Goal: Information Seeking & Learning: Understand process/instructions

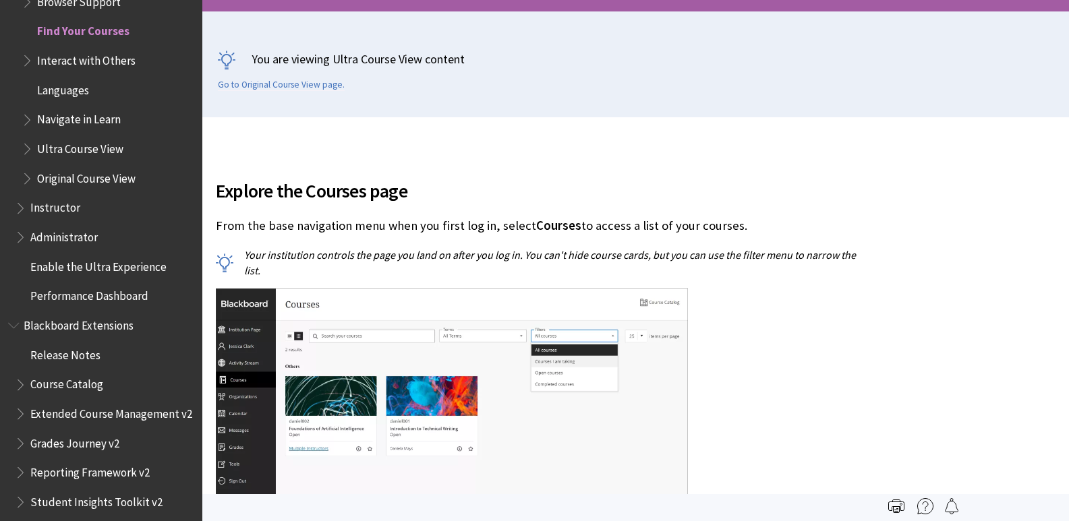
scroll to position [270, 0]
click at [850, 179] on span "Explore the Courses page" at bounding box center [536, 191] width 640 height 28
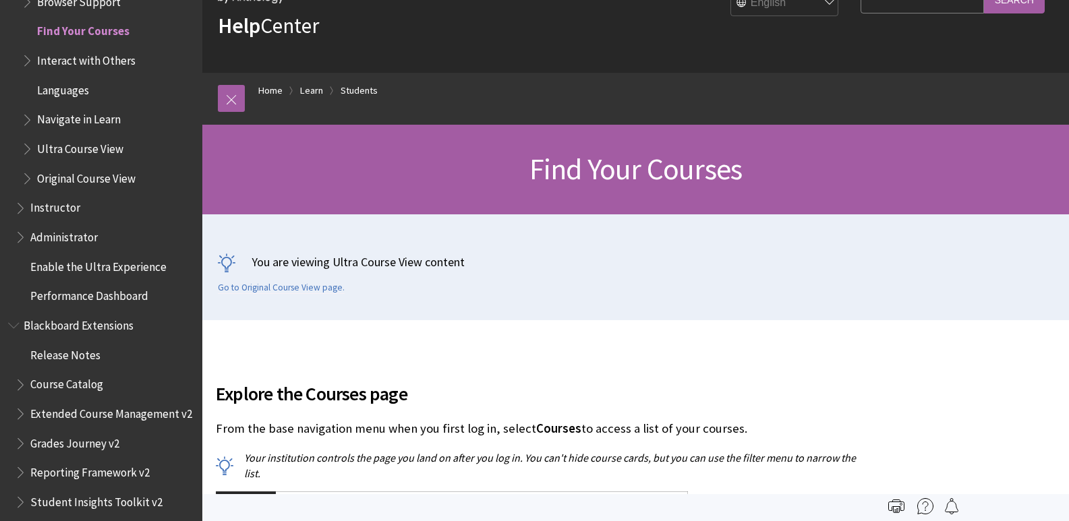
scroll to position [0, 0]
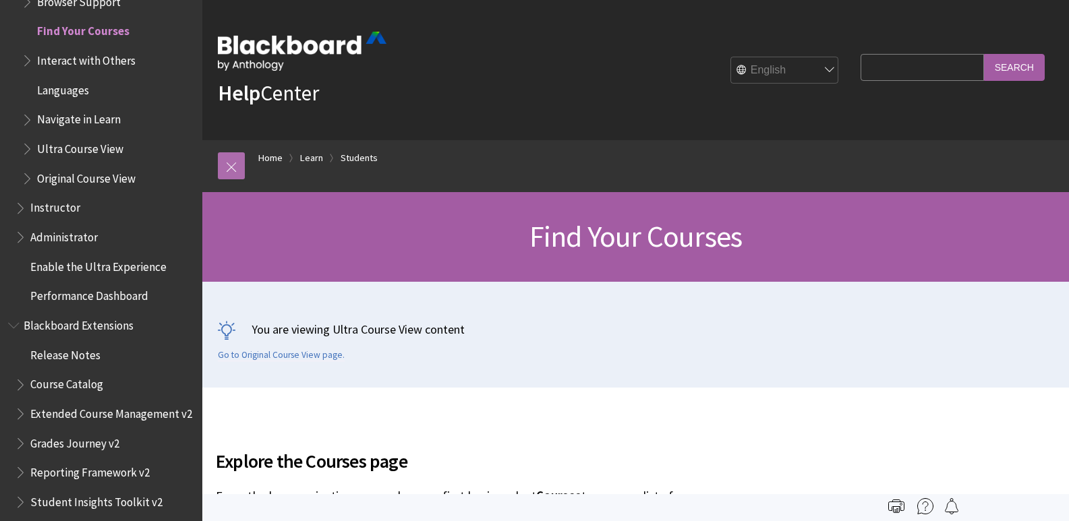
click at [235, 162] on link at bounding box center [231, 165] width 27 height 27
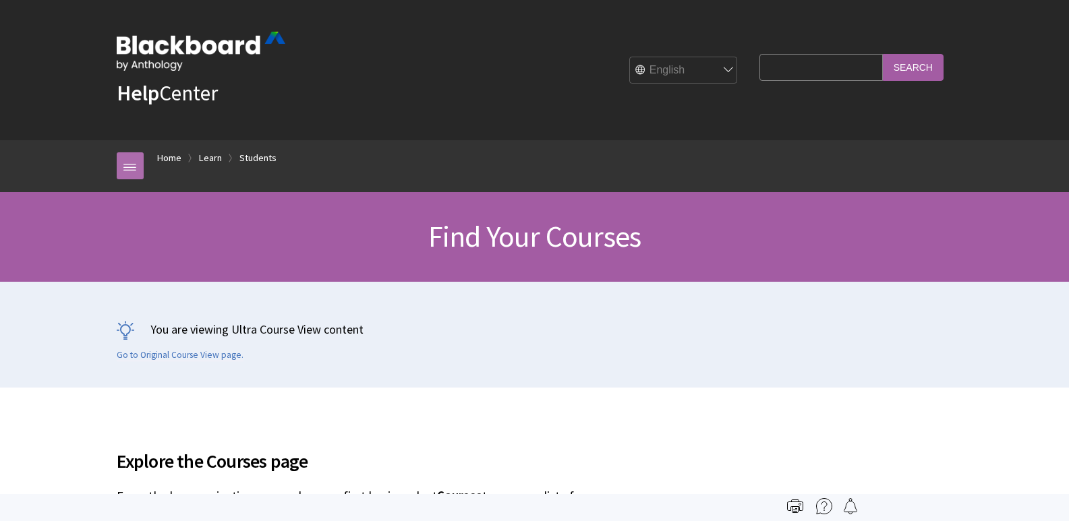
click at [132, 166] on link at bounding box center [130, 165] width 27 height 27
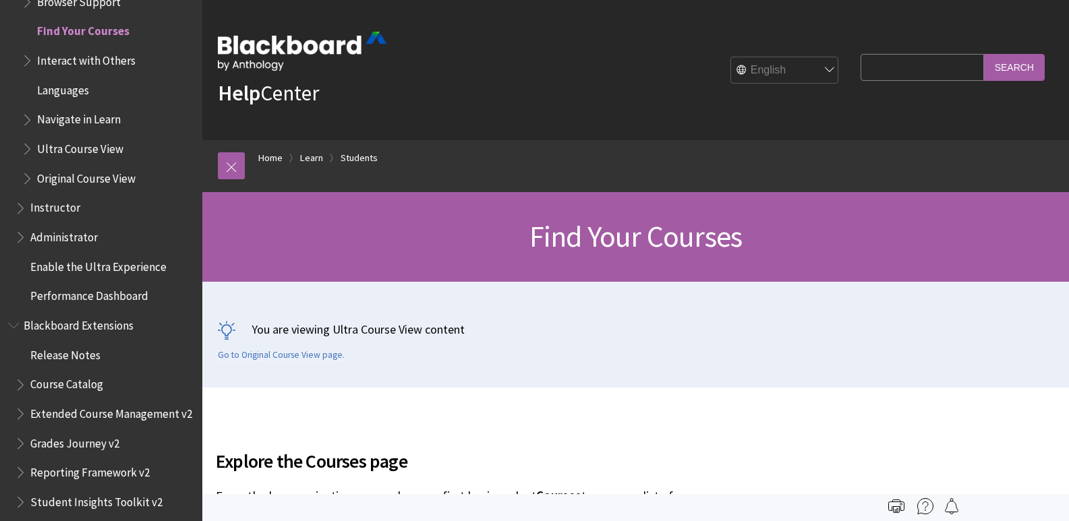
drag, startPoint x: 215, startPoint y: 153, endPoint x: 148, endPoint y: 113, distance: 78.3
click at [215, 153] on div "Breadcrumb Home Learn Students All Products Playlists Playlists Ally Ally for L…" at bounding box center [635, 166] width 863 height 52
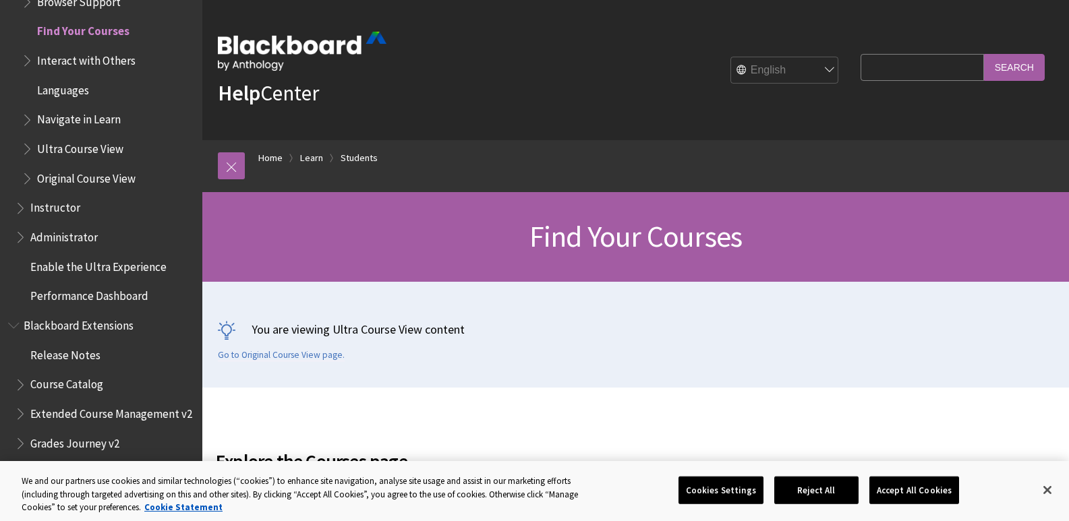
click at [1044, 501] on button "Close" at bounding box center [1048, 491] width 30 height 30
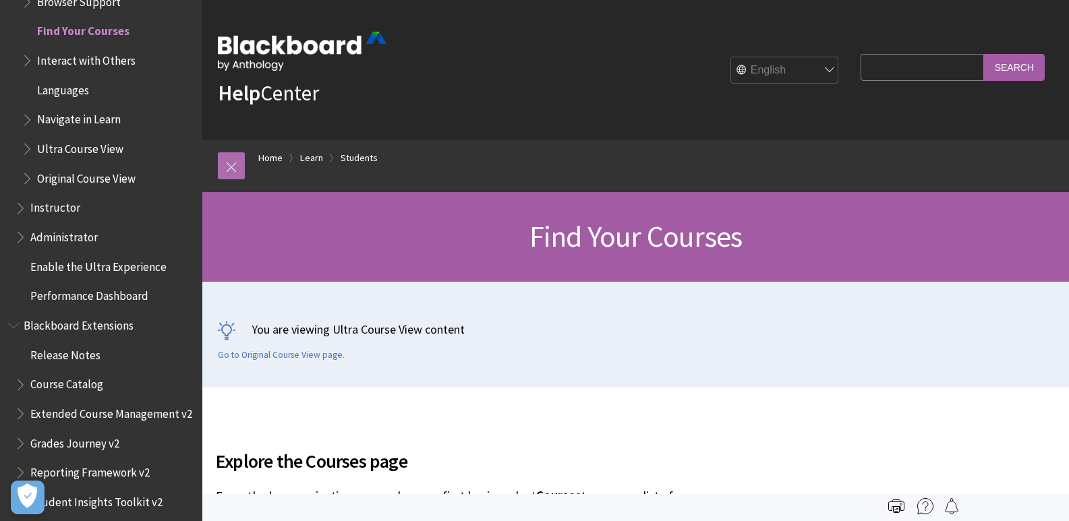
click at [231, 162] on link at bounding box center [231, 165] width 27 height 27
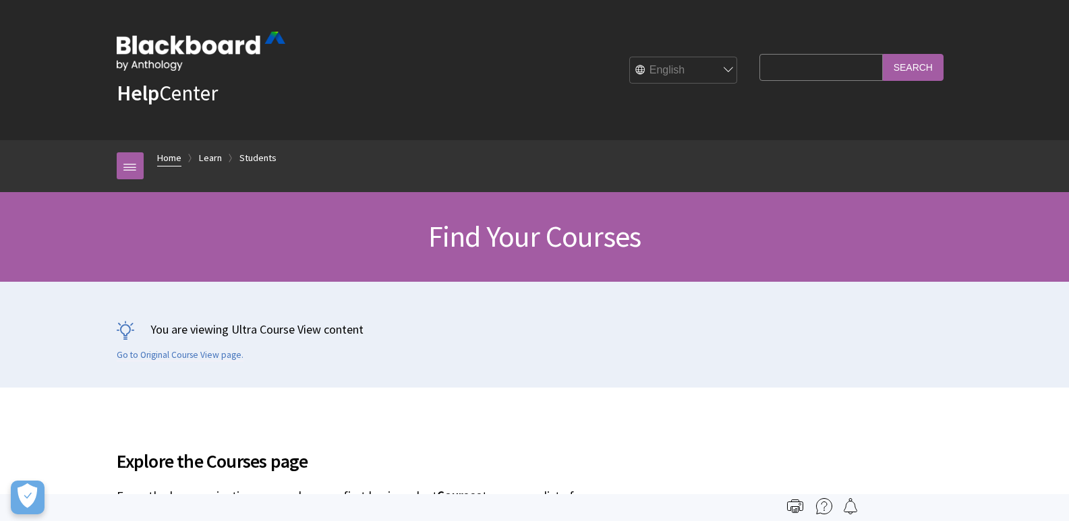
click at [176, 156] on link "Home" at bounding box center [169, 158] width 24 height 17
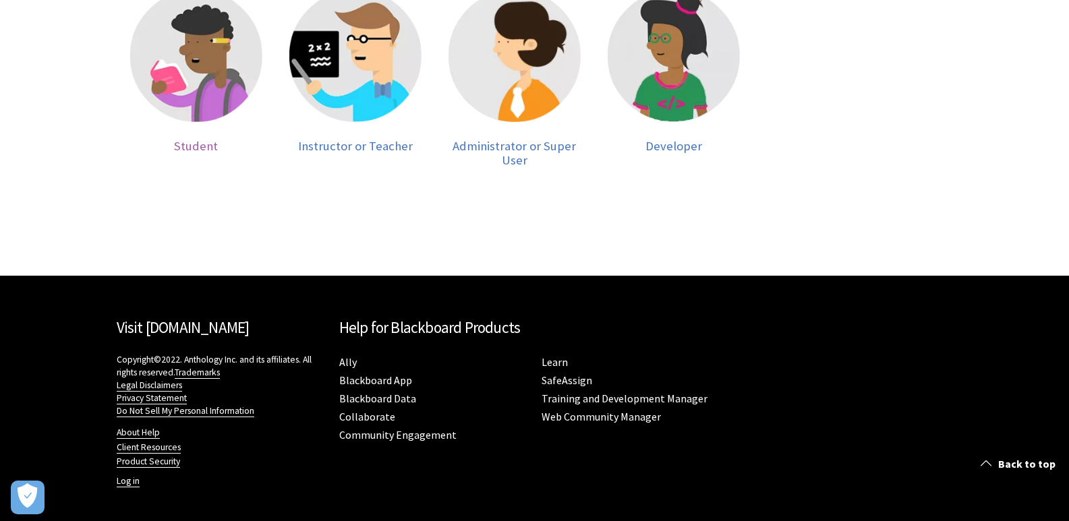
scroll to position [377, 0]
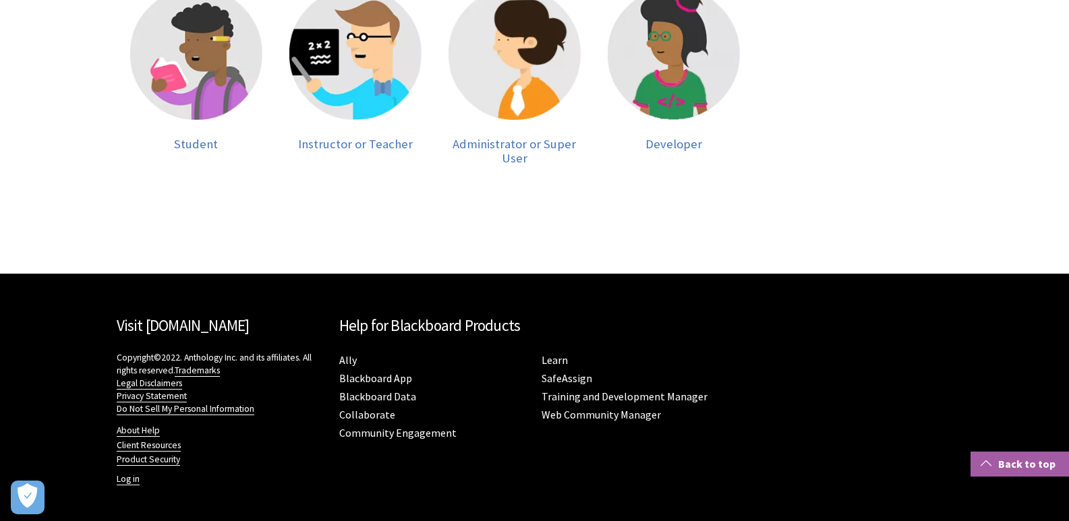
click at [1009, 458] on link "Back to top" at bounding box center [1020, 464] width 98 height 25
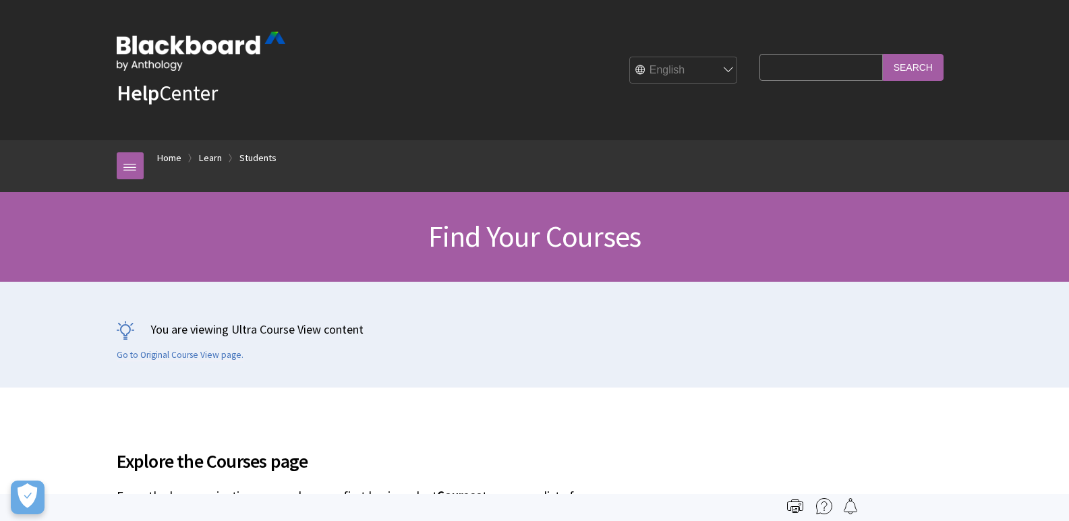
scroll to position [1447, 0]
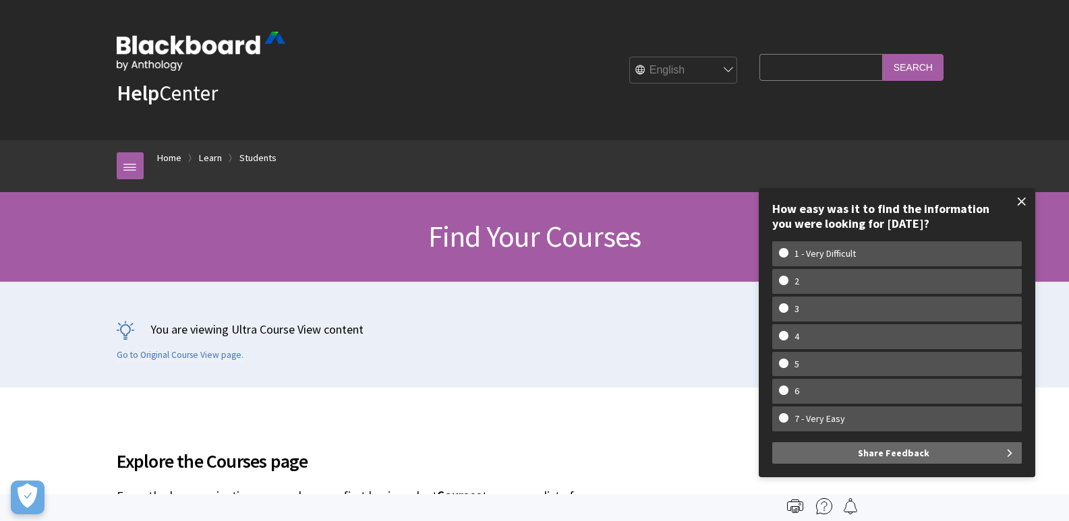
click at [1018, 196] on span at bounding box center [1022, 202] width 28 height 28
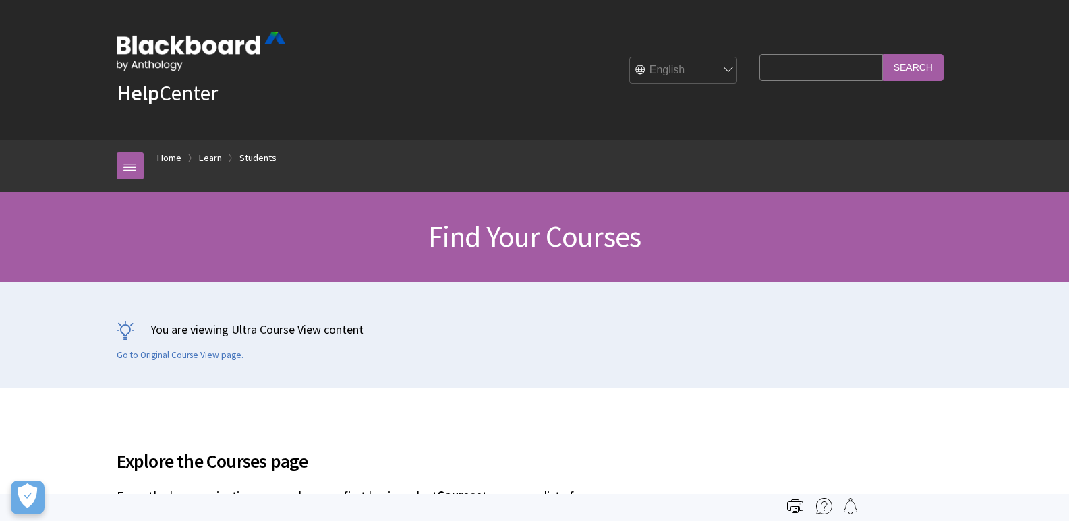
click at [218, 48] on img at bounding box center [201, 51] width 169 height 39
click at [194, 90] on link "Help Center" at bounding box center [167, 93] width 101 height 27
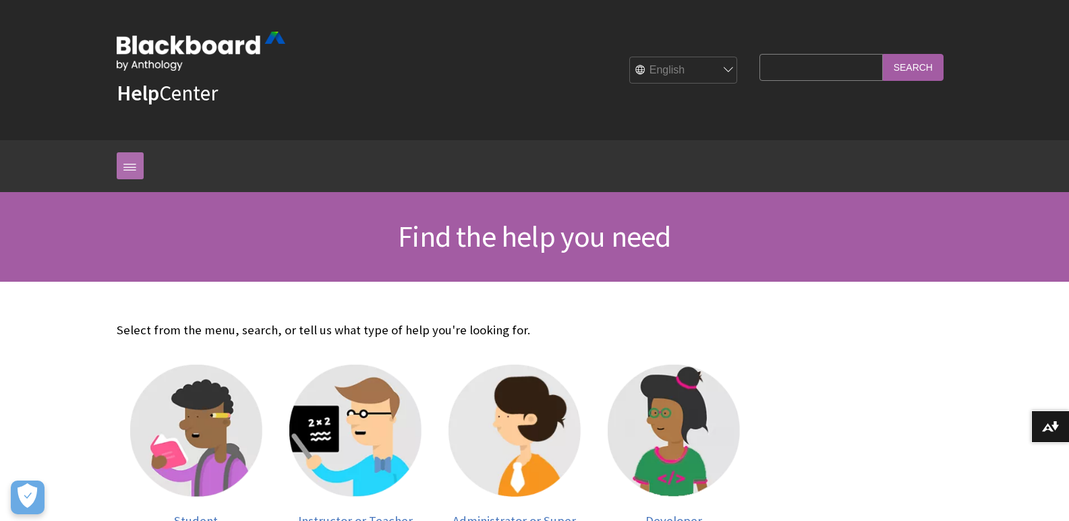
click at [139, 159] on link at bounding box center [130, 165] width 27 height 27
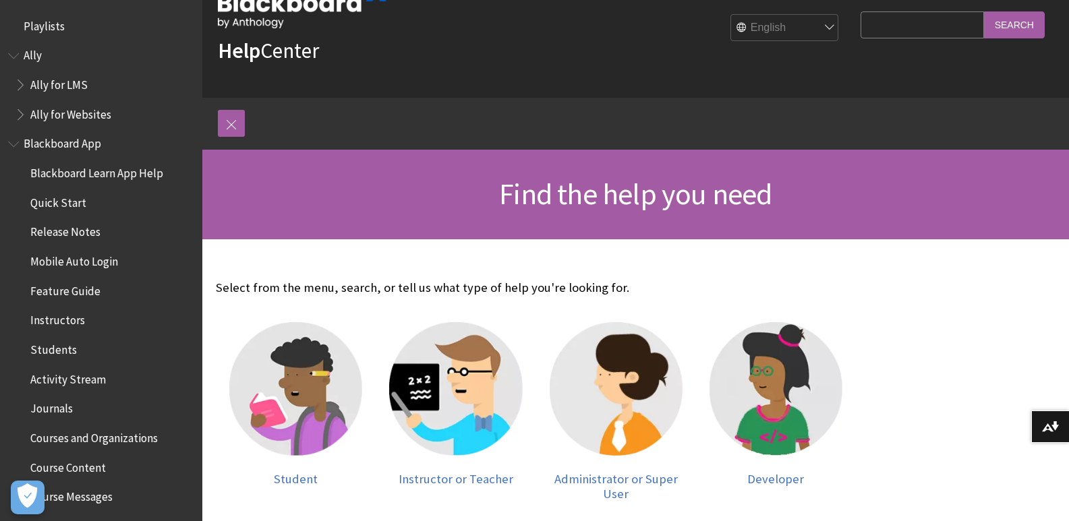
scroll to position [67, 0]
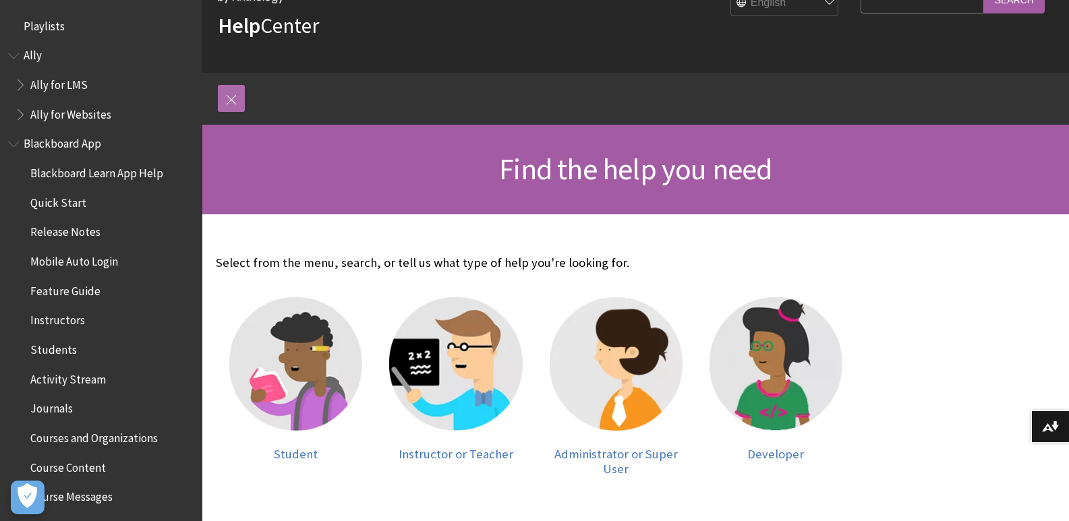
click at [233, 97] on link at bounding box center [231, 98] width 27 height 27
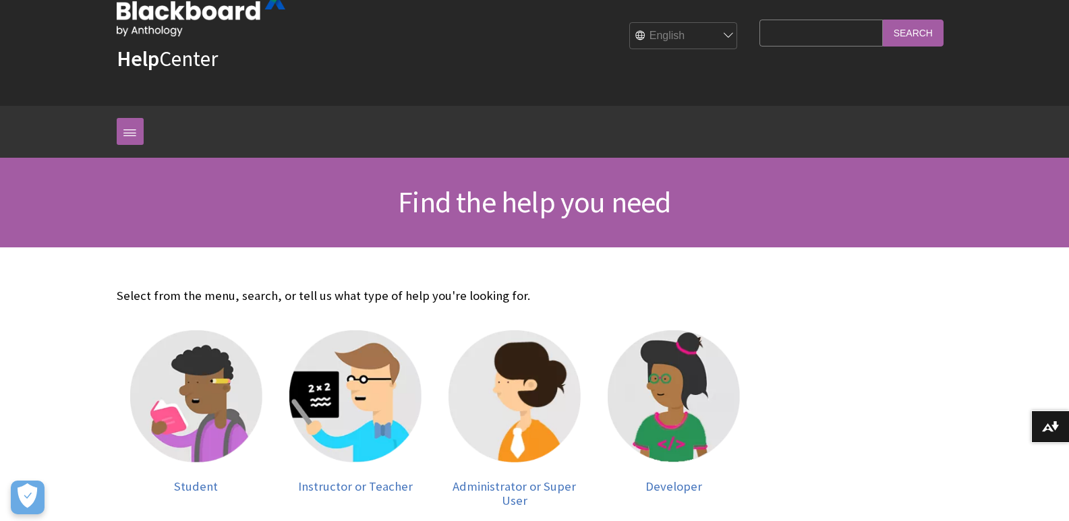
scroll to position [0, 0]
